Goal: Task Accomplishment & Management: Manage account settings

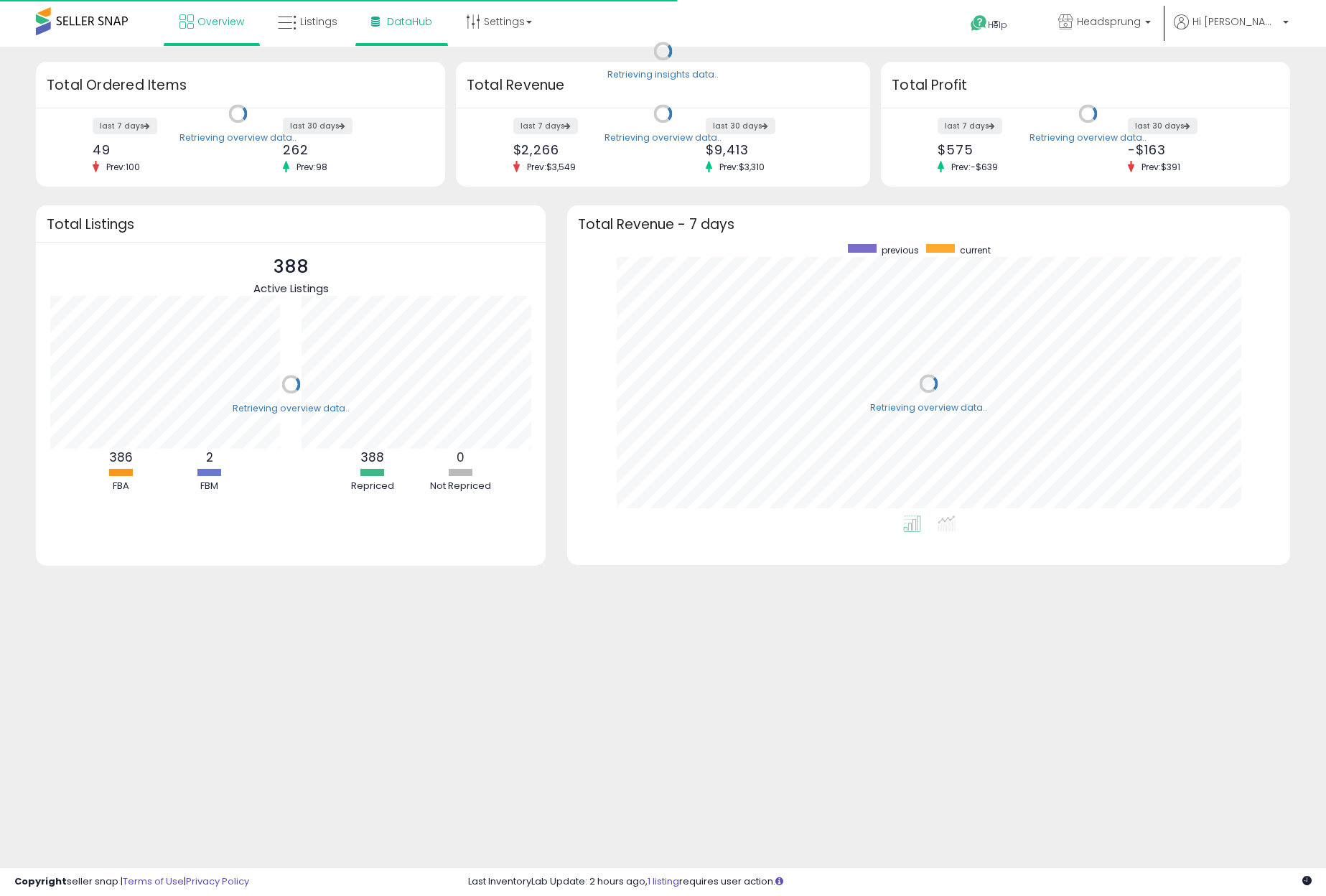
scroll to position [271, 693]
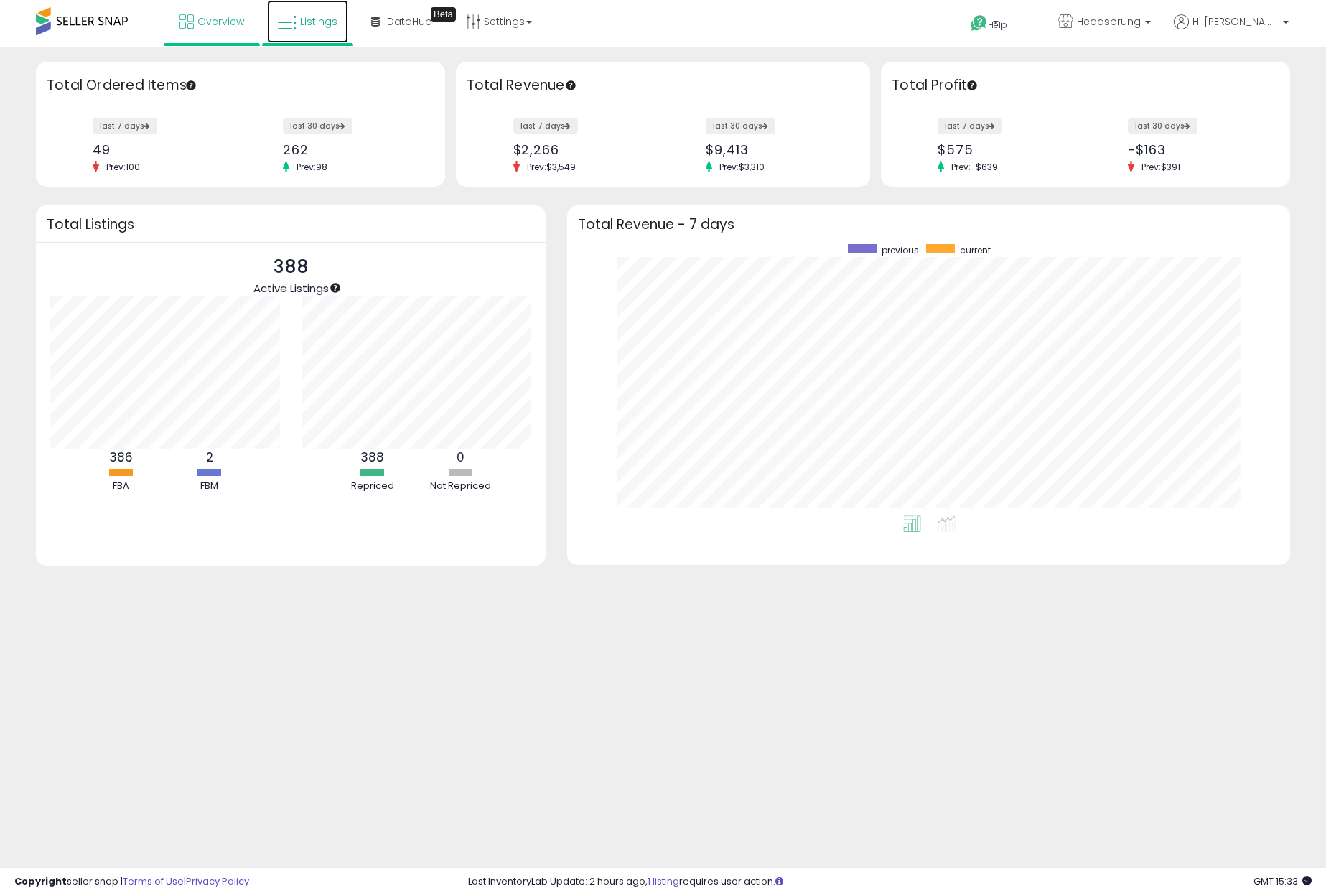
click at [306, 26] on span "Listings" at bounding box center [319, 21] width 38 height 14
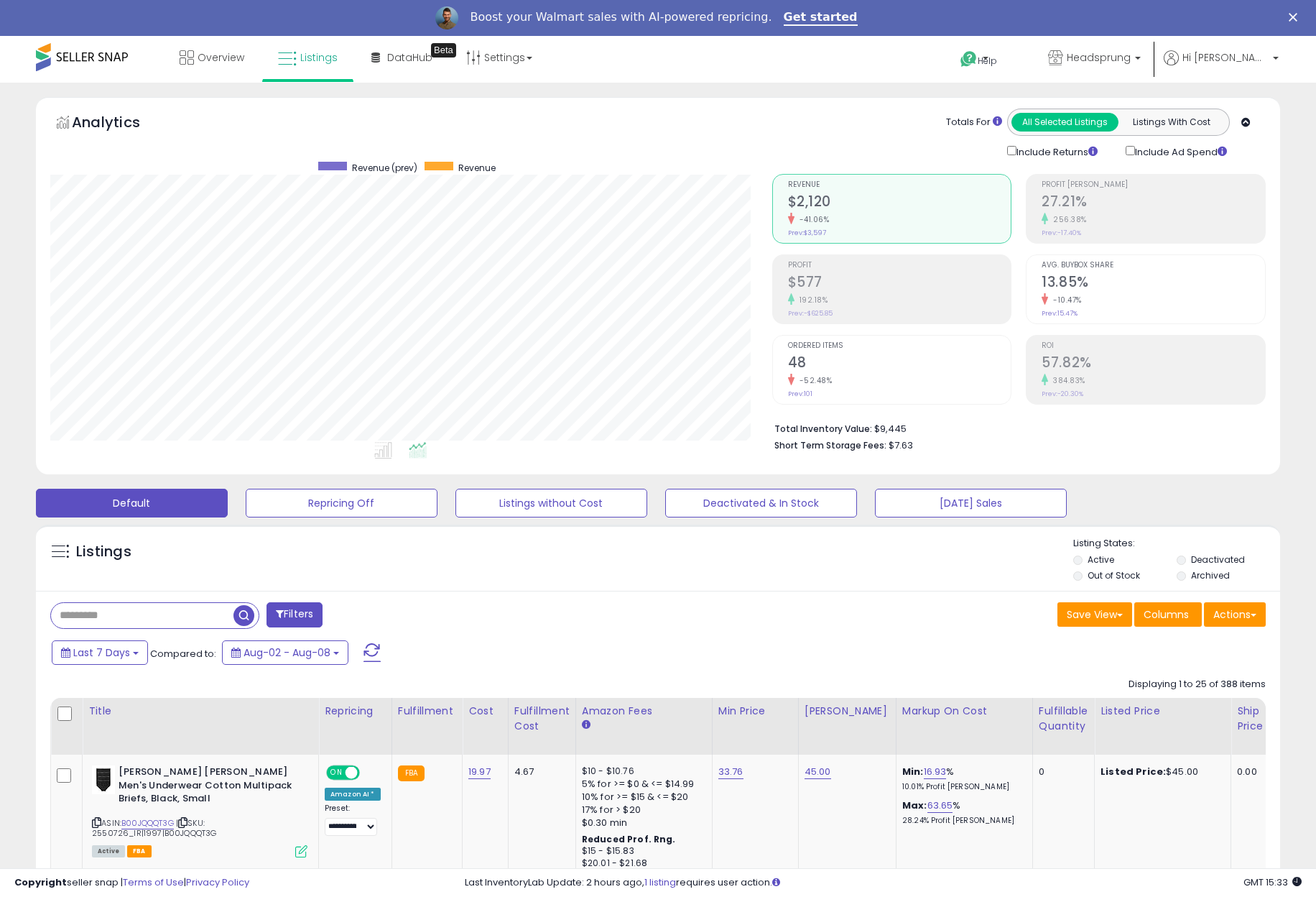
scroll to position [294, 722]
click at [437, 514] on button "Listings without Cost" at bounding box center [341, 502] width 192 height 29
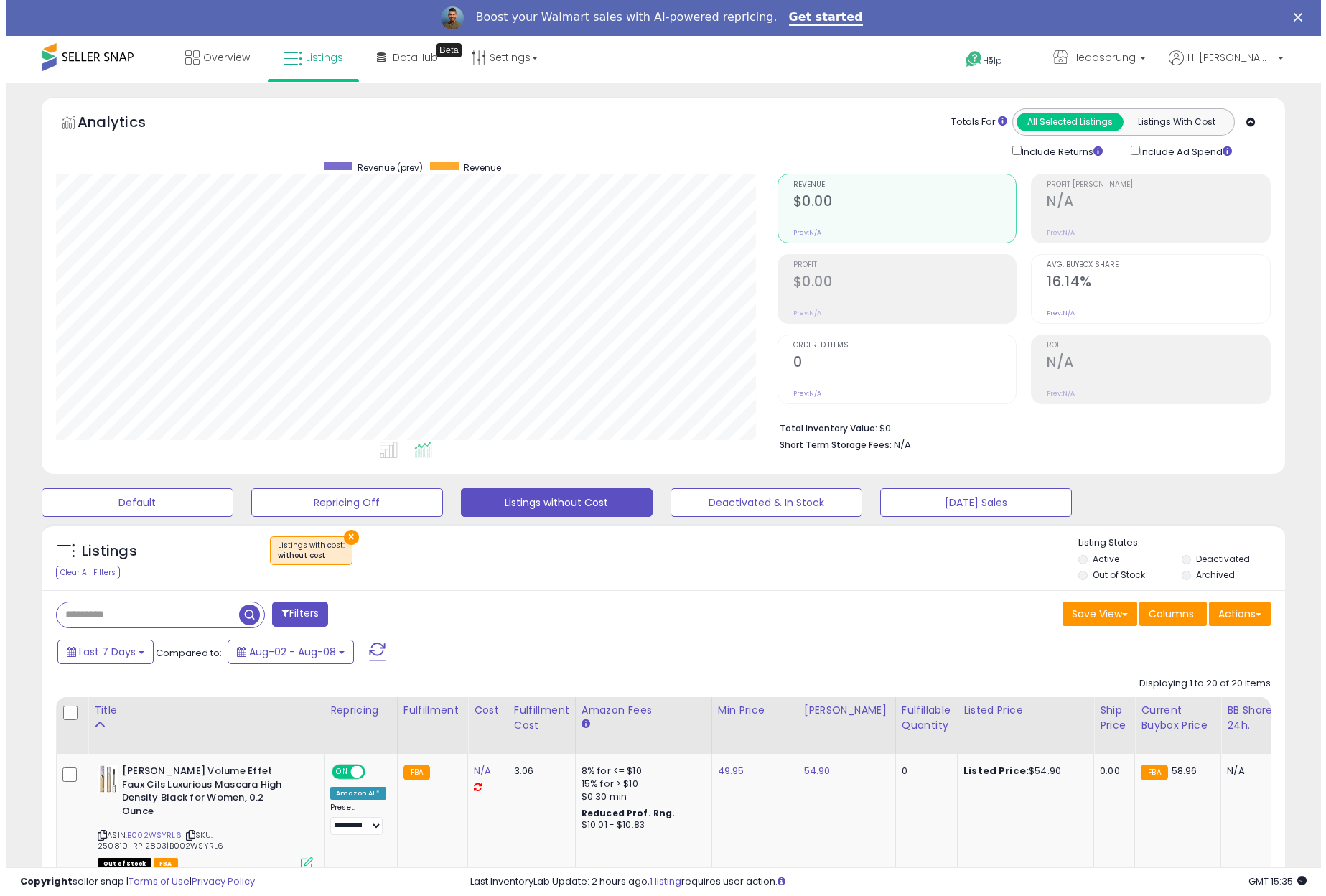
scroll to position [294, 721]
click at [1206, 559] on label "Deactivated" at bounding box center [1217, 559] width 54 height 12
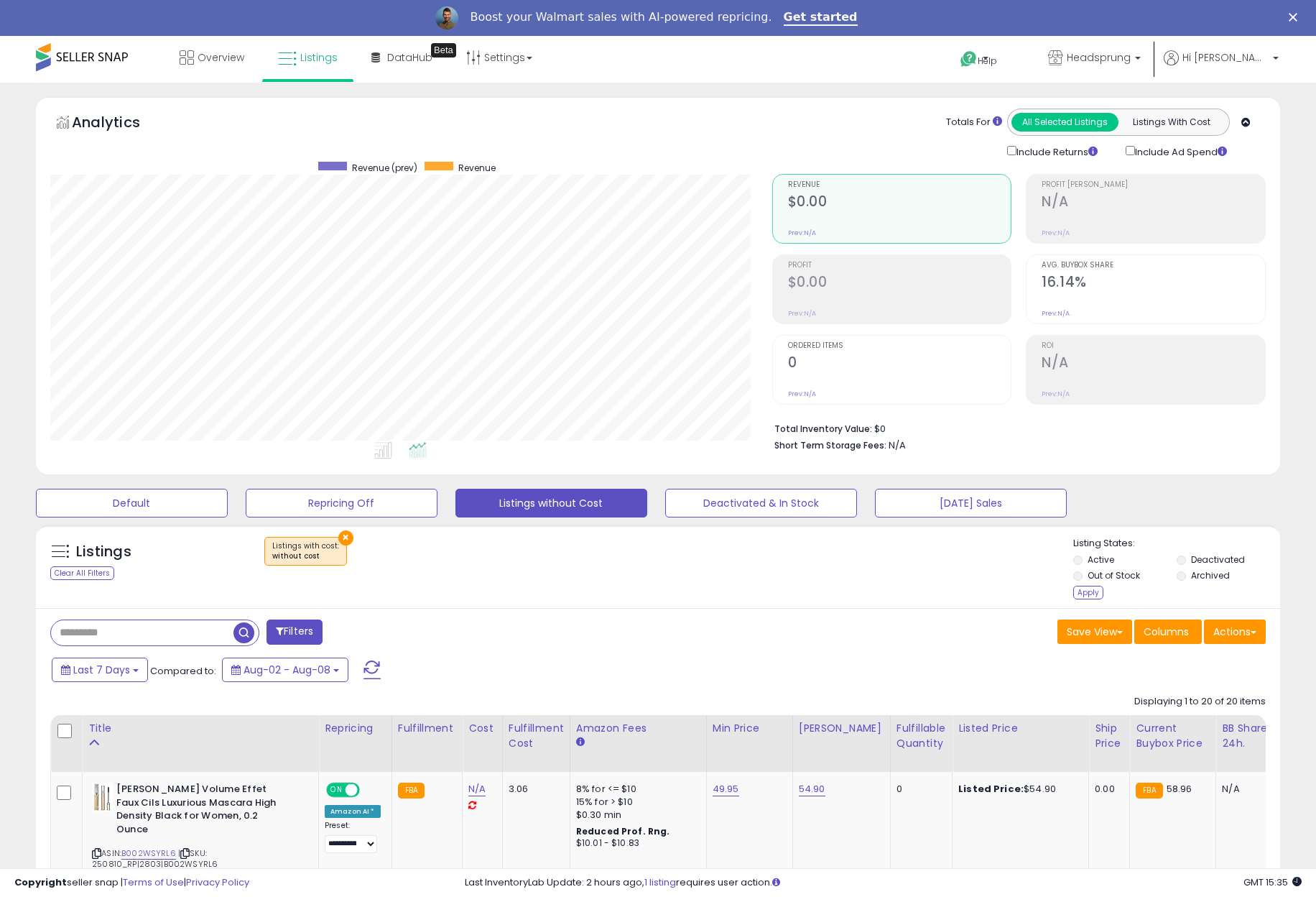
click at [1209, 575] on label "Archived" at bounding box center [1210, 575] width 39 height 12
click at [1090, 598] on div "Apply" at bounding box center [1088, 593] width 30 height 14
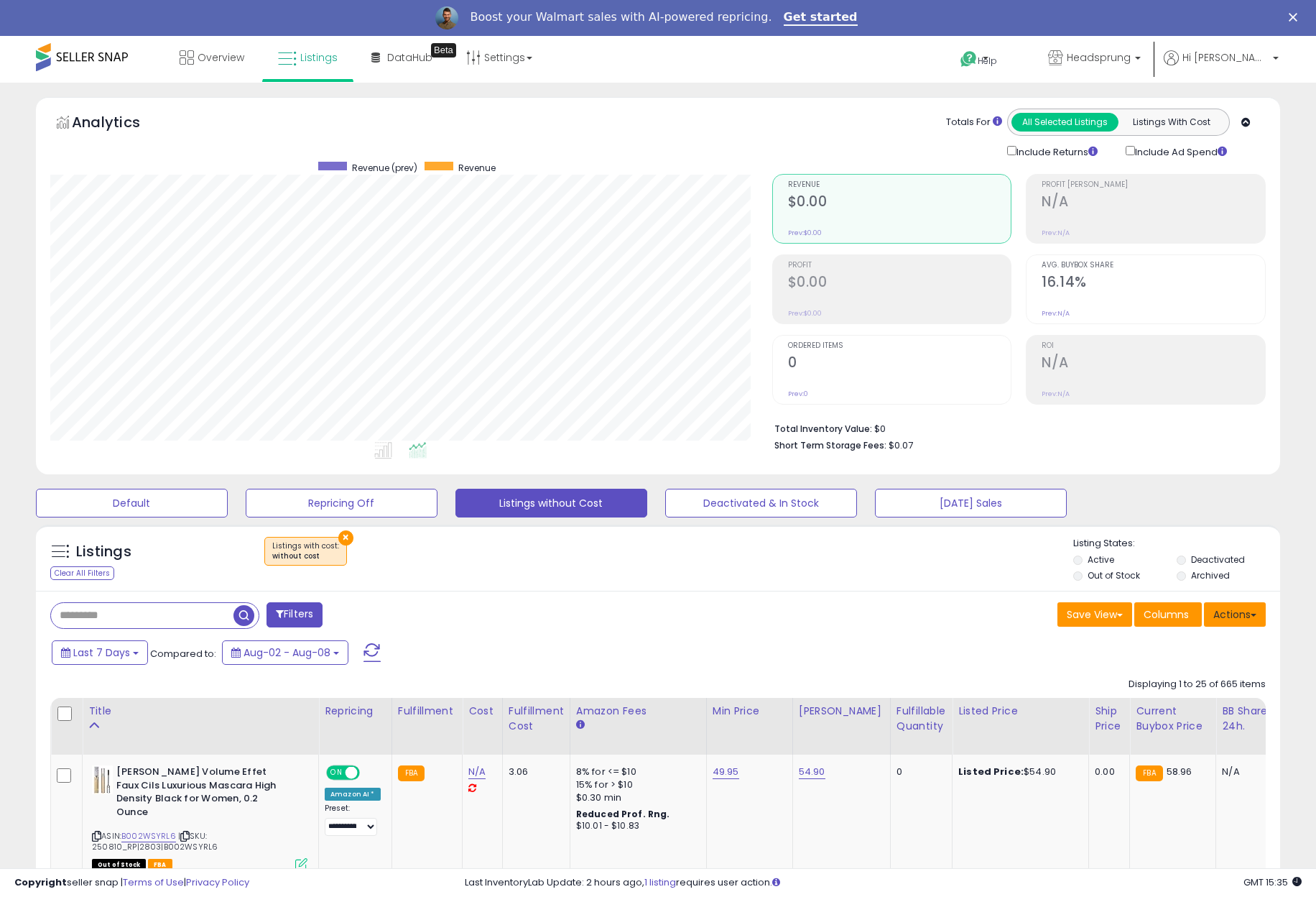
click at [1247, 610] on button "Actions" at bounding box center [1234, 615] width 62 height 25
click at [1227, 681] on link "Export Visible Columns" at bounding box center [1176, 681] width 157 height 22
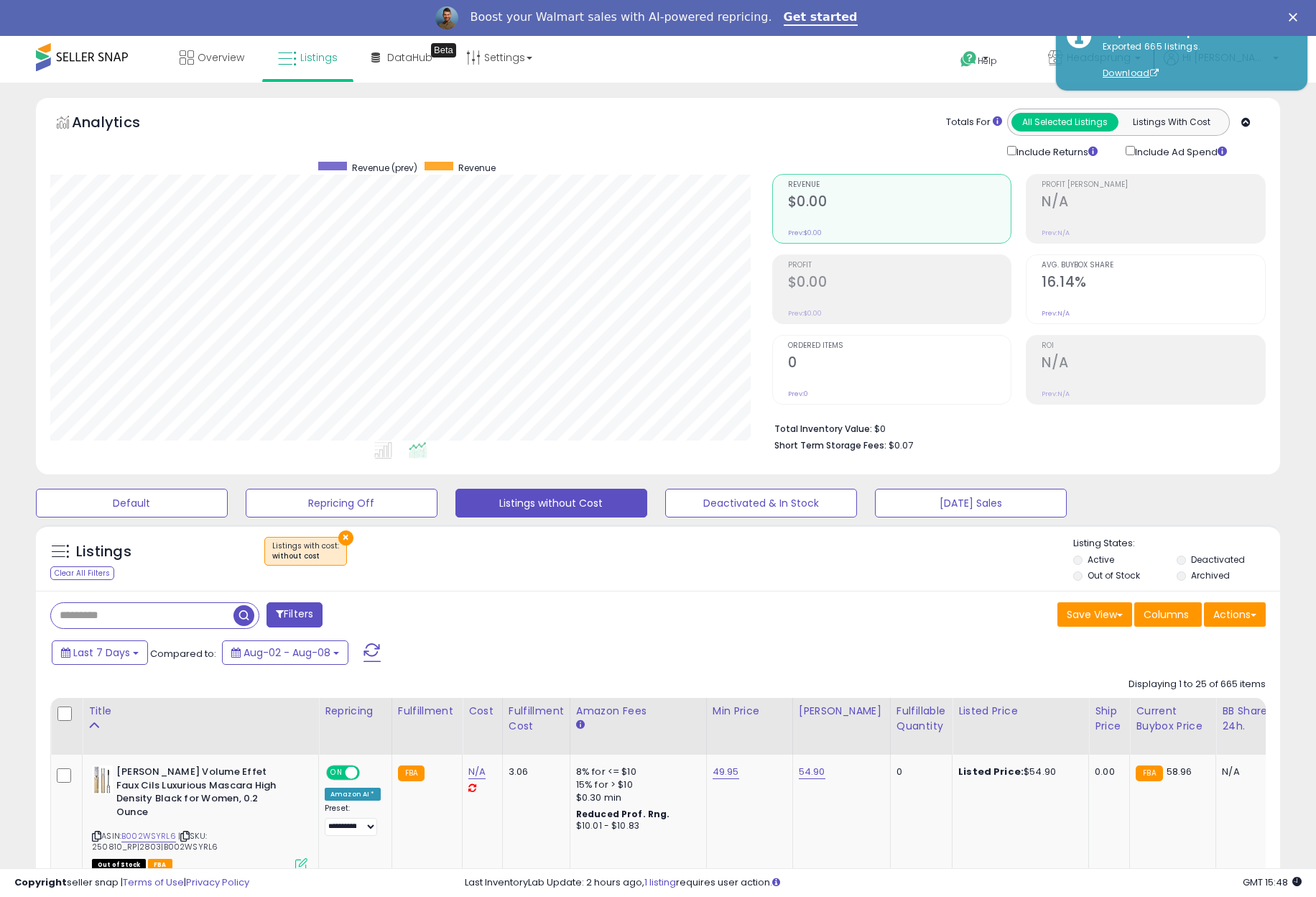
click at [1297, 17] on icon "Close" at bounding box center [1293, 17] width 9 height 9
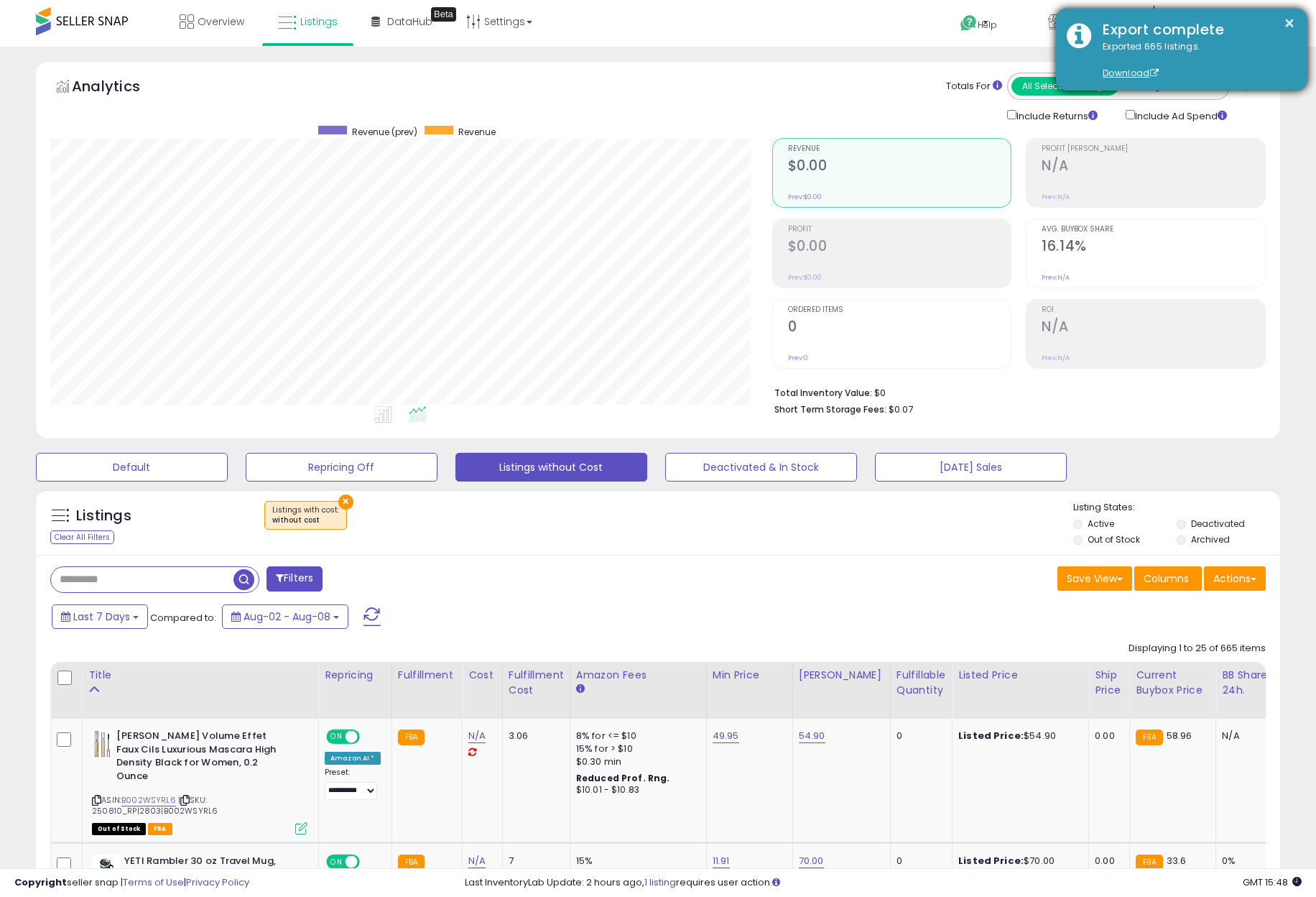
click at [1296, 20] on div "Export complete" at bounding box center [1195, 30] width 205 height 21
drag, startPoint x: 1288, startPoint y: 22, endPoint x: 1296, endPoint y: 22, distance: 8.0
click at [1288, 22] on button "×" at bounding box center [1290, 23] width 12 height 18
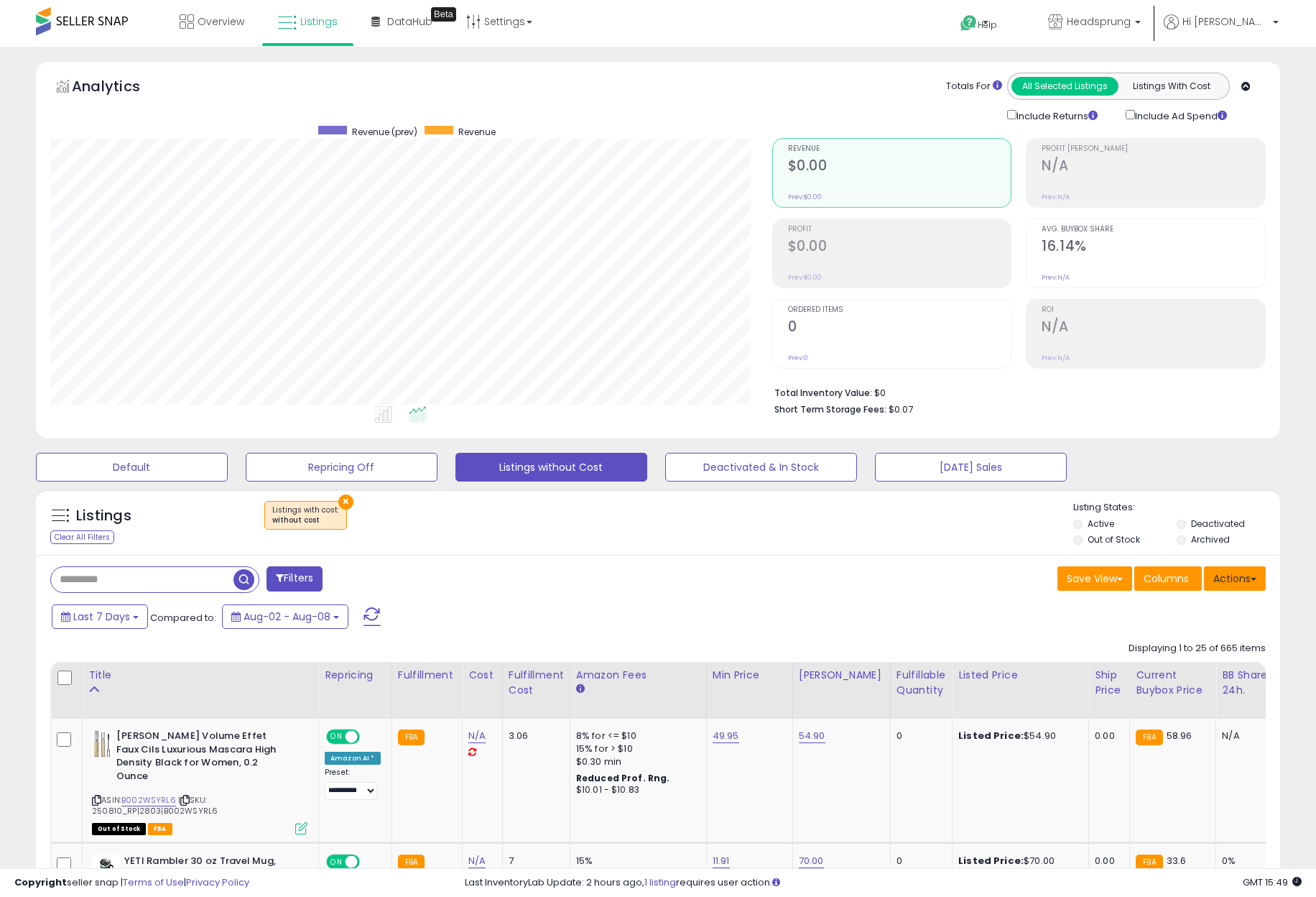
click at [1258, 584] on button "Actions" at bounding box center [1234, 579] width 62 height 25
click at [1192, 608] on link "Import" at bounding box center [1176, 609] width 157 height 22
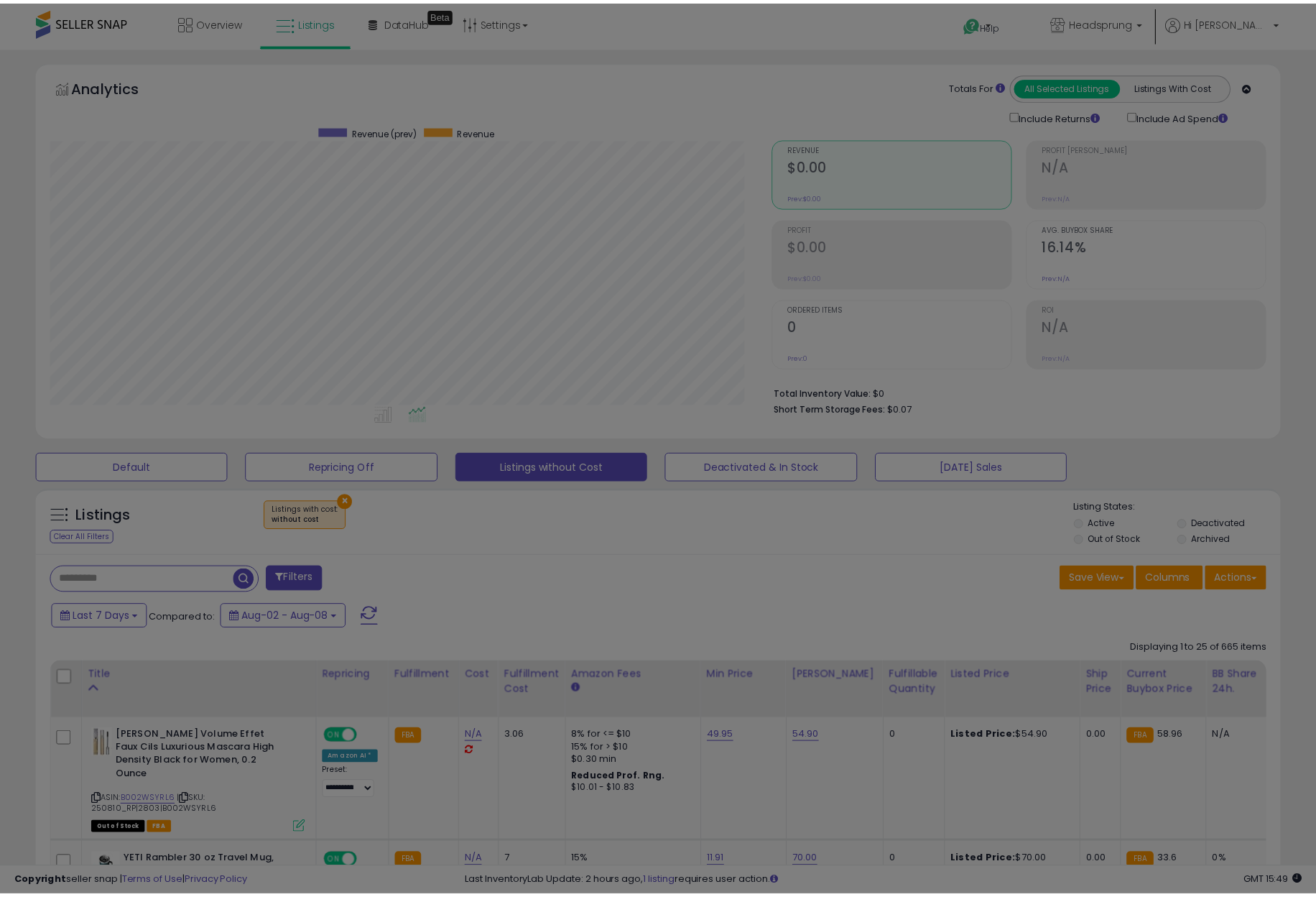
scroll to position [294, 729]
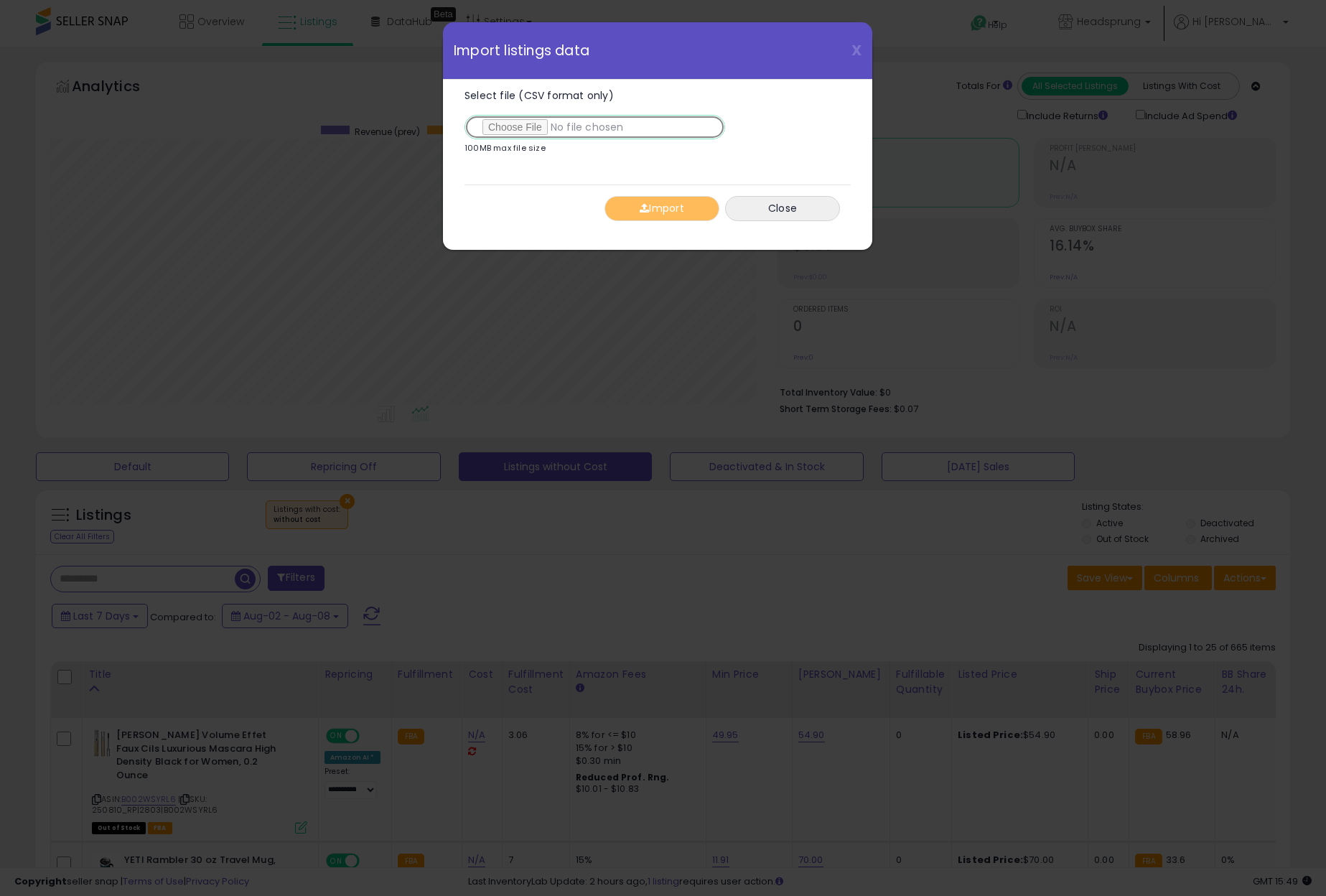
click at [535, 125] on input "Select file (CSV format only)" at bounding box center [595, 127] width 260 height 25
type input "**********"
click at [652, 204] on button "Import" at bounding box center [663, 208] width 115 height 25
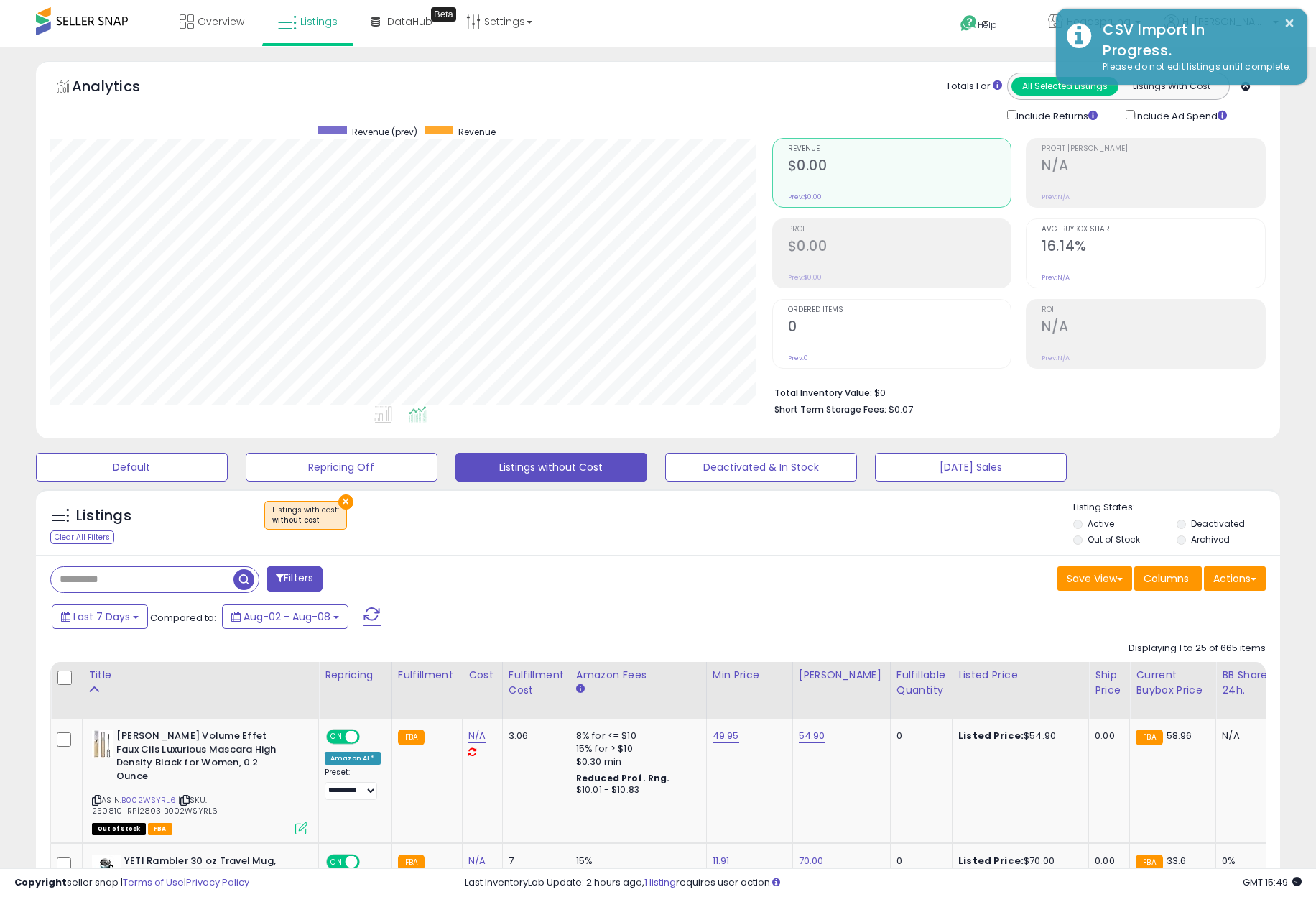
scroll to position [718462, 717674]
